Goal: Task Accomplishment & Management: Use online tool/utility

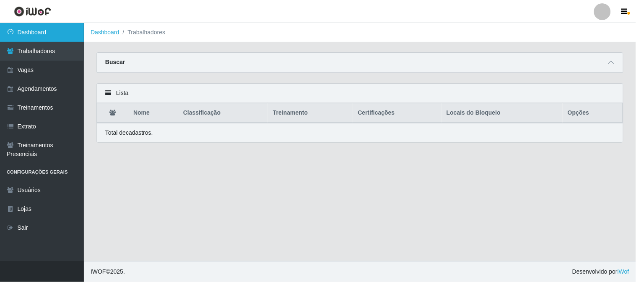
click at [35, 34] on link "Dashboard" at bounding box center [42, 32] width 84 height 19
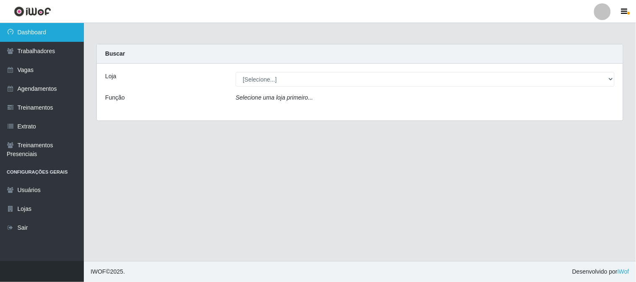
click at [36, 33] on link "Dashboard" at bounding box center [42, 32] width 84 height 19
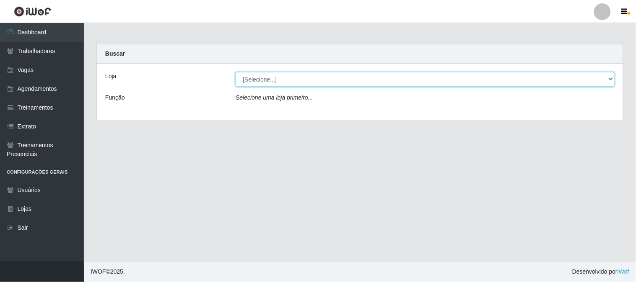
click at [292, 83] on select "[Selecione...] Sapore D'italia" at bounding box center [424, 79] width 379 height 15
select select "266"
click at [235, 72] on select "[Selecione...] Sapore D'italia" at bounding box center [424, 79] width 379 height 15
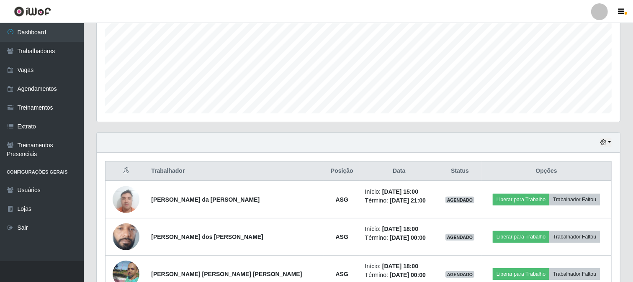
scroll to position [233, 0]
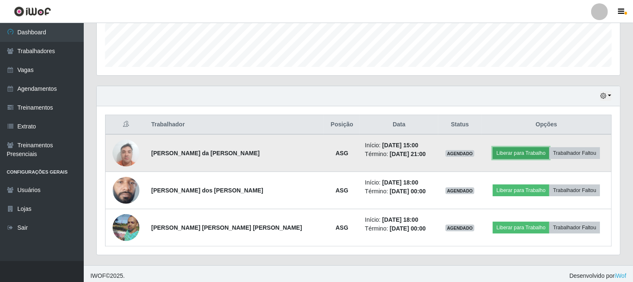
click at [514, 153] on button "Liberar para Trabalho" at bounding box center [521, 153] width 57 height 12
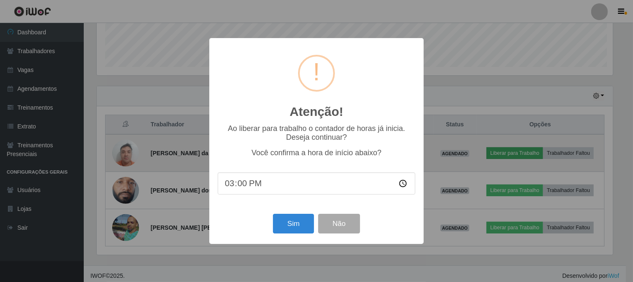
scroll to position [173, 518]
click at [514, 153] on div "Atenção! × Ao liberar para trabalho o contador de horas já inicia. Deseja conti…" at bounding box center [318, 141] width 636 height 282
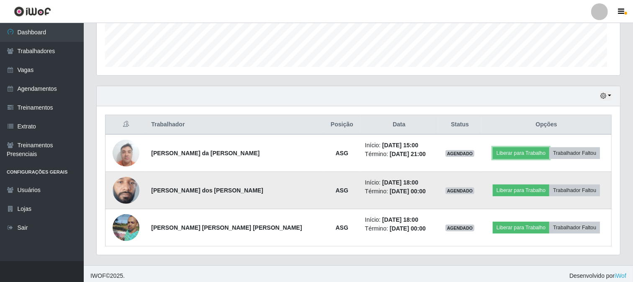
scroll to position [173, 524]
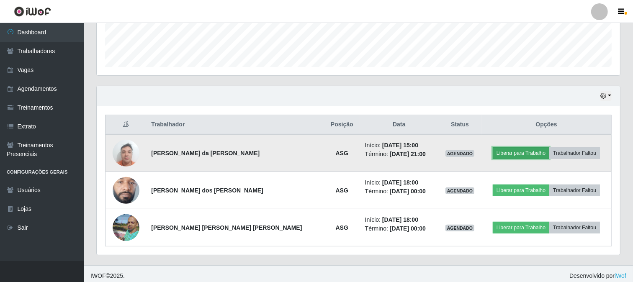
click at [493, 152] on button "Liberar para Trabalho" at bounding box center [521, 153] width 57 height 12
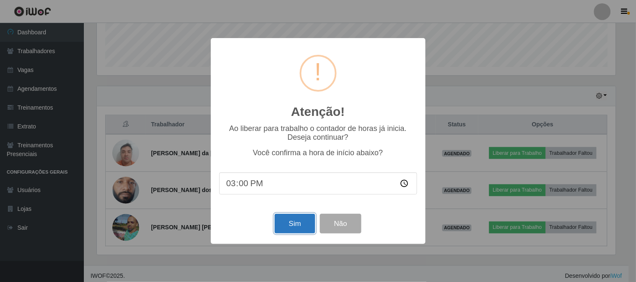
click at [307, 227] on button "Sim" at bounding box center [294, 224] width 41 height 20
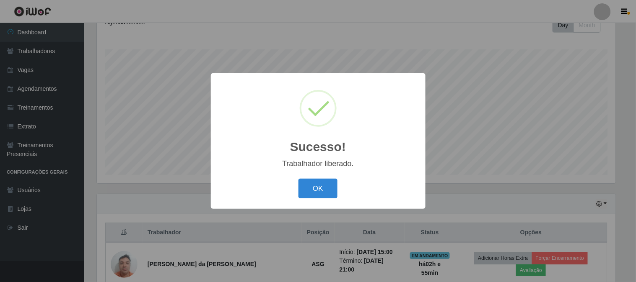
click at [332, 189] on button "OK" at bounding box center [317, 189] width 39 height 20
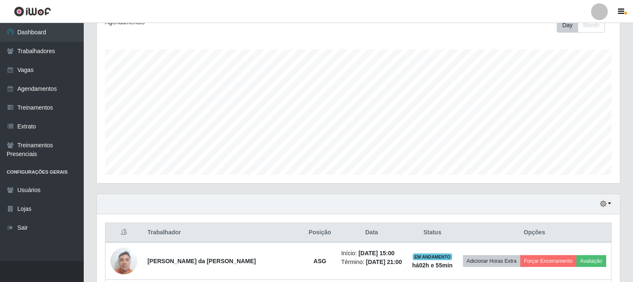
scroll to position [237, 0]
